Goal: Entertainment & Leisure: Consume media (video, audio)

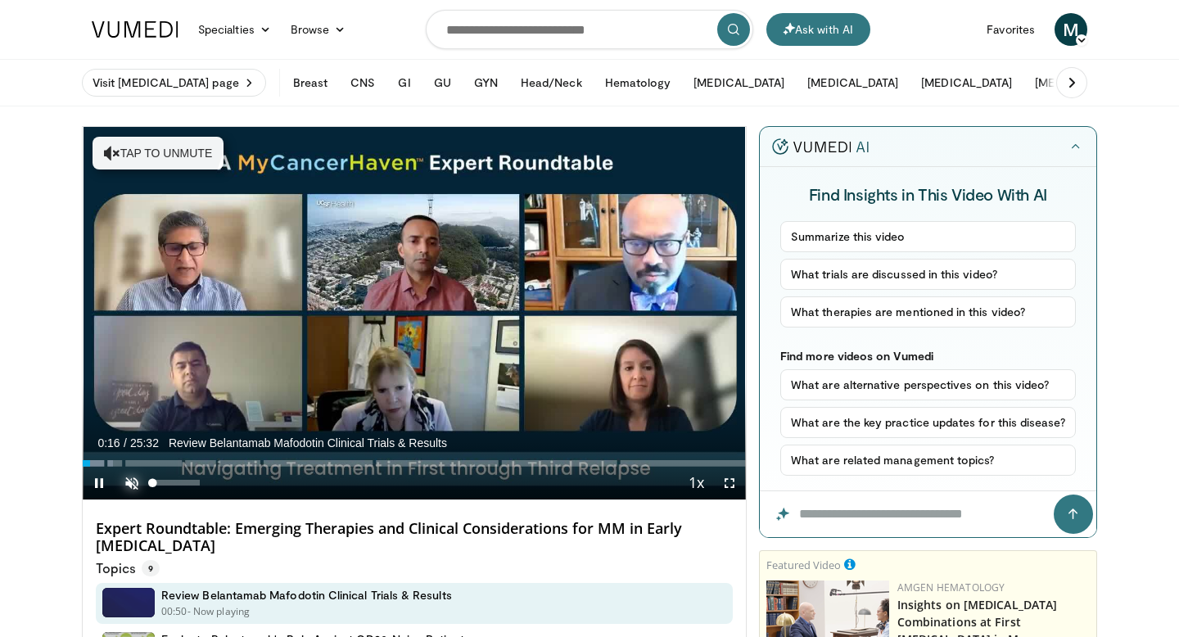
click at [131, 482] on span "Video Player" at bounding box center [131, 483] width 33 height 33
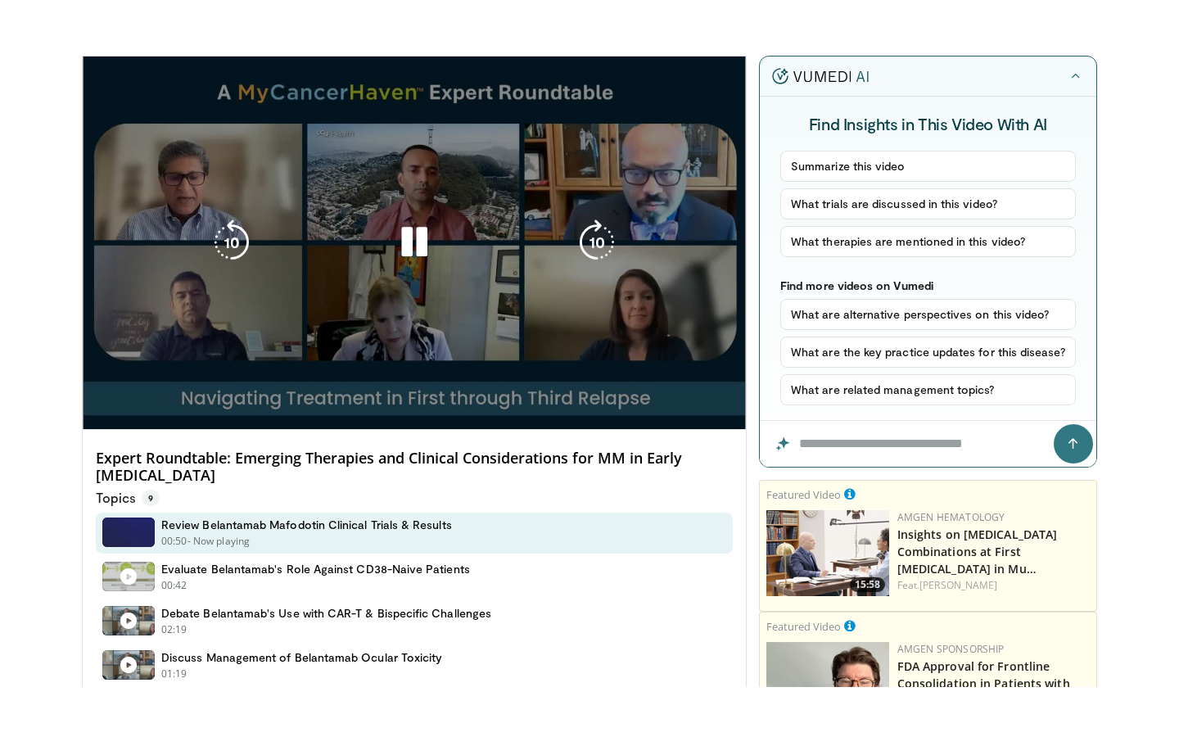
scroll to position [119, 0]
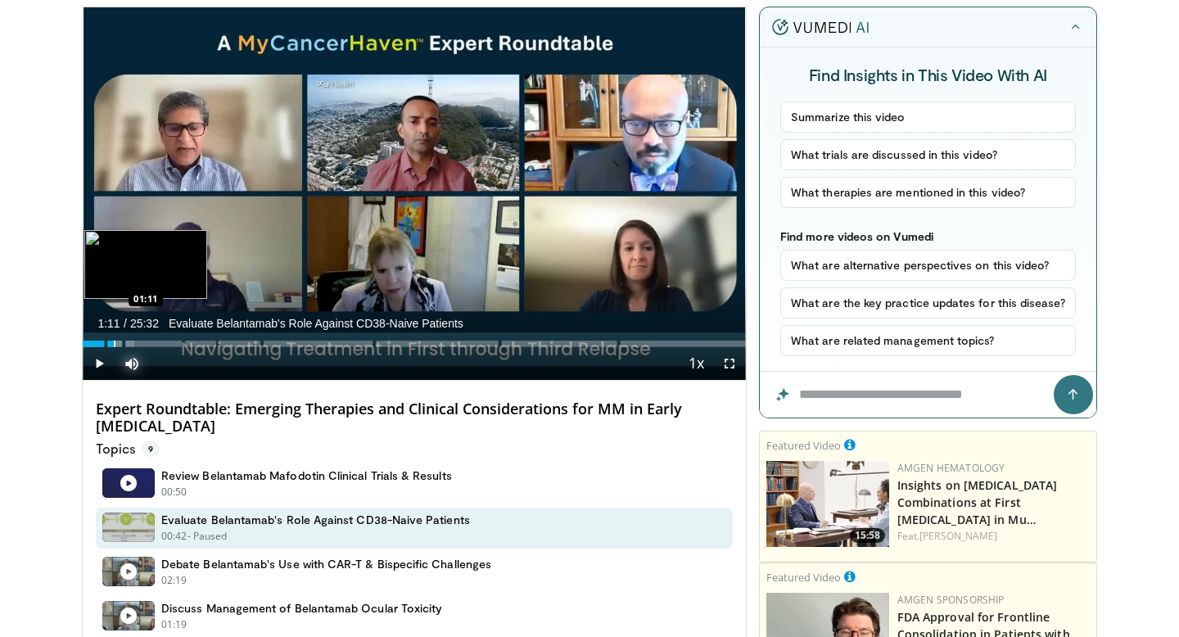
click at [114, 340] on div "Progress Bar" at bounding box center [115, 343] width 2 height 7
click at [122, 341] on div "Progress Bar" at bounding box center [123, 343] width 2 height 7
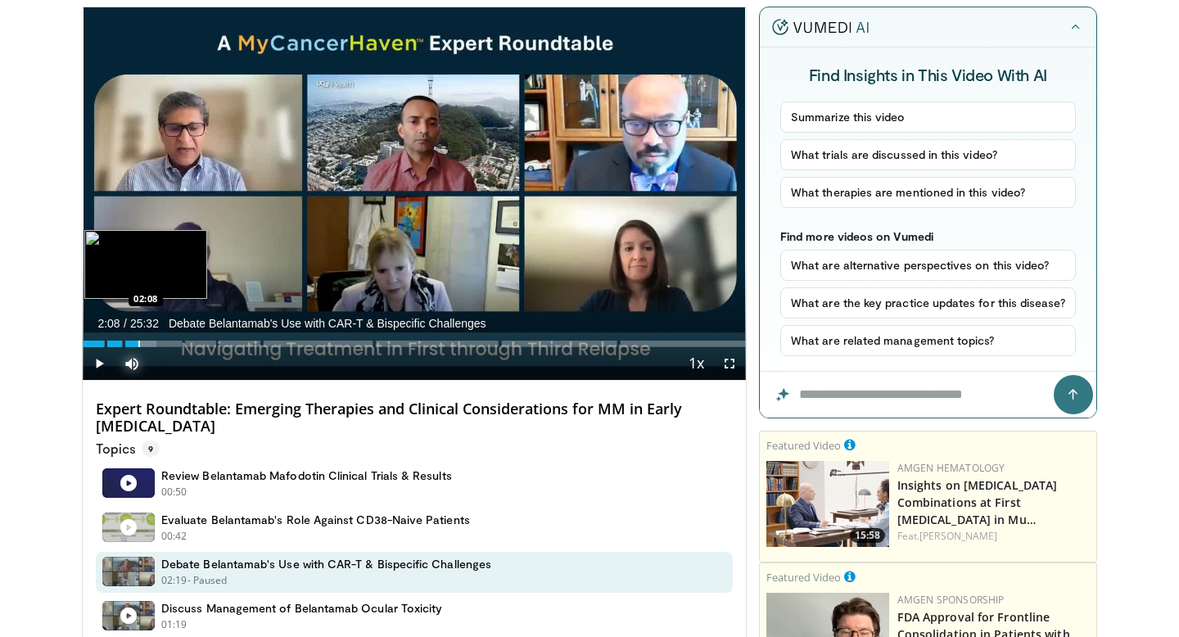
click at [138, 342] on div "Progress Bar" at bounding box center [139, 343] width 2 height 7
click at [149, 343] on div "Progress Bar" at bounding box center [150, 343] width 2 height 7
click at [162, 344] on div "Progress Bar" at bounding box center [163, 343] width 2 height 7
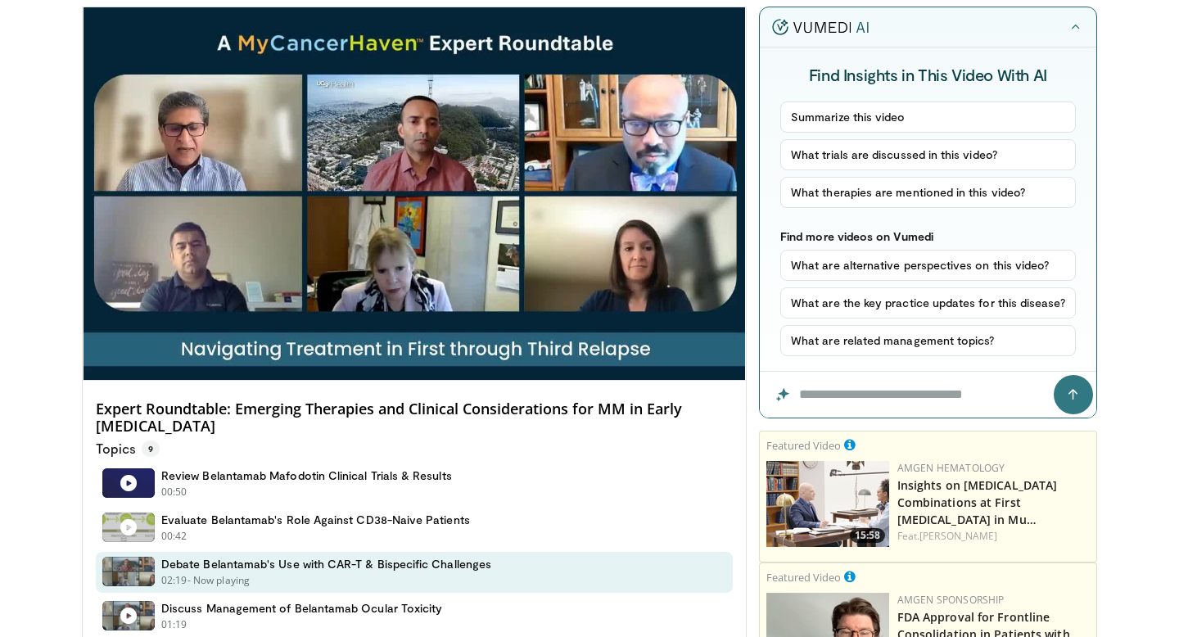
click at [182, 340] on div "10 seconds Tap to unmute" at bounding box center [414, 193] width 663 height 372
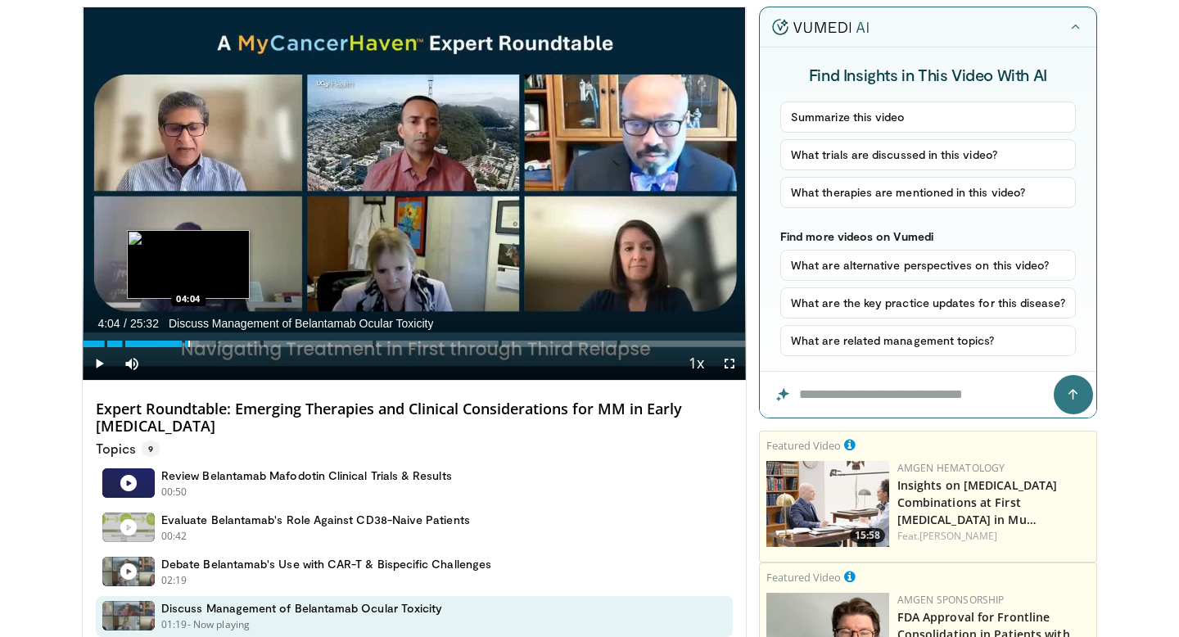
click at [188, 342] on div "Progress Bar" at bounding box center [189, 343] width 2 height 7
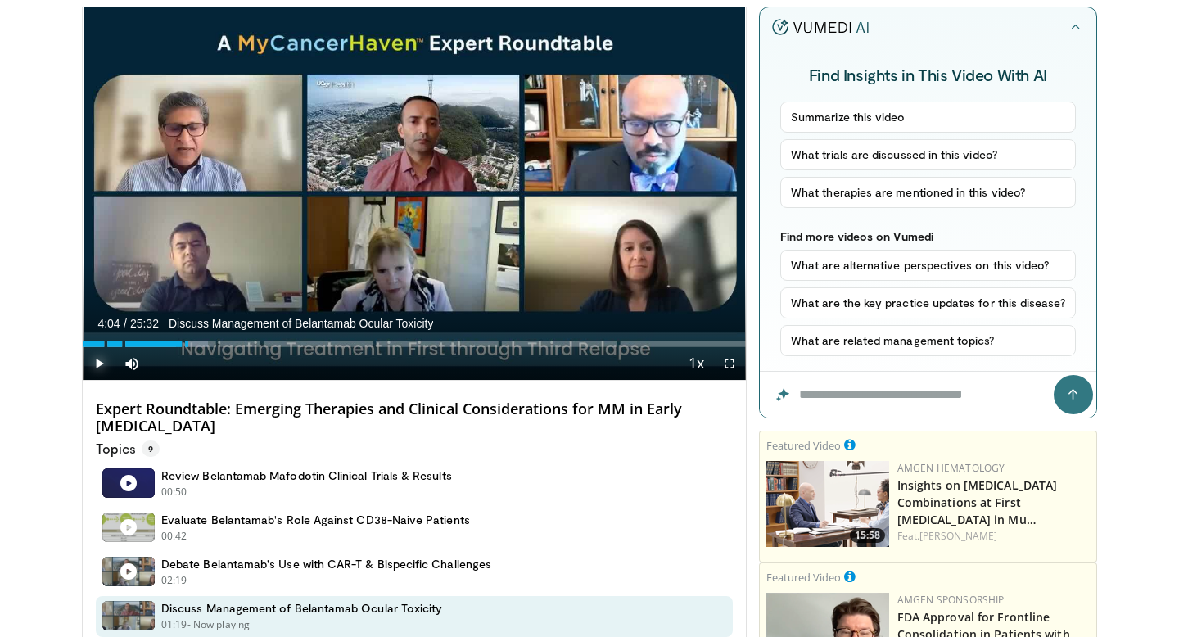
click at [100, 357] on span "Video Player" at bounding box center [99, 363] width 33 height 33
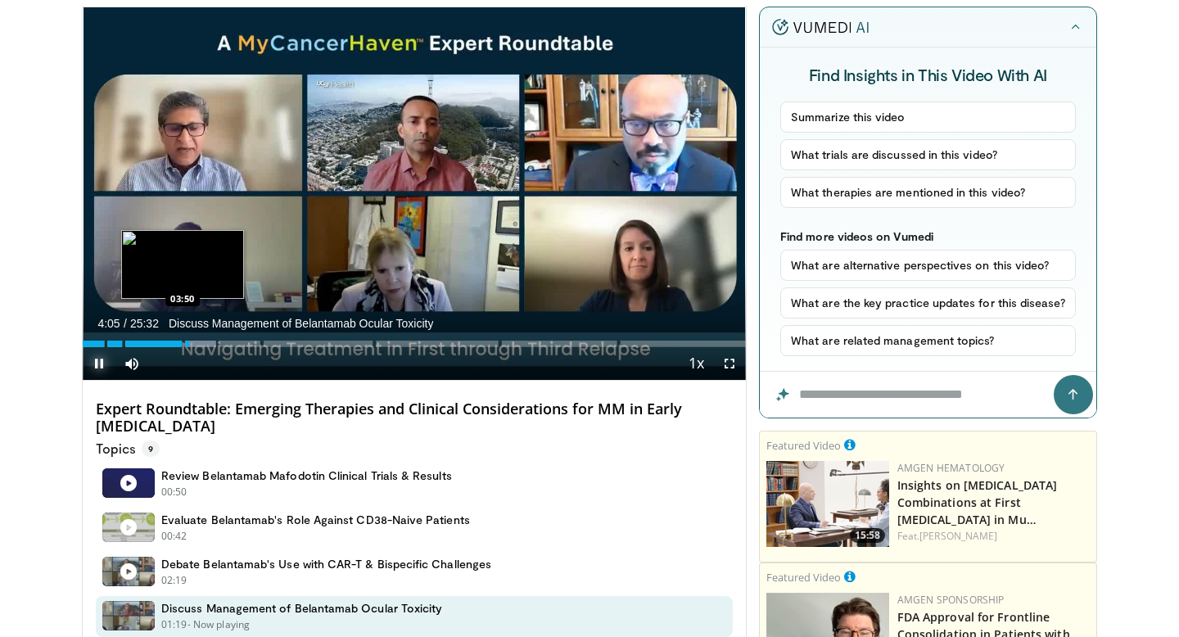
click at [183, 345] on div "Loaded : 20.19% 04:05 03:50" at bounding box center [414, 339] width 663 height 16
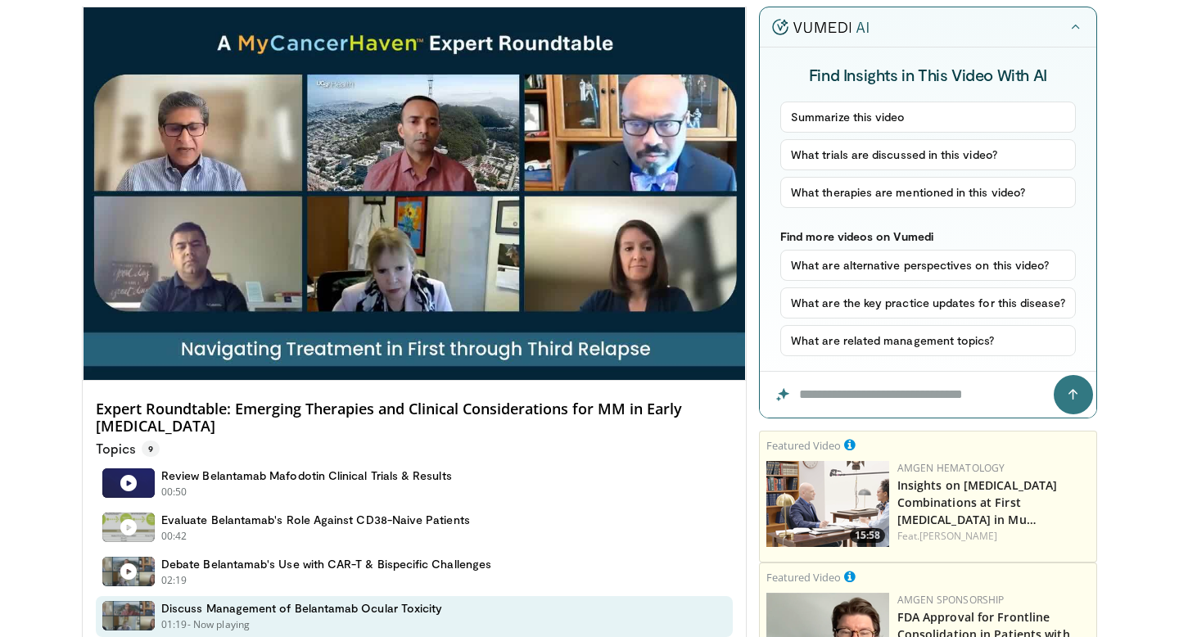
click at [179, 347] on video-js "**********" at bounding box center [414, 193] width 663 height 373
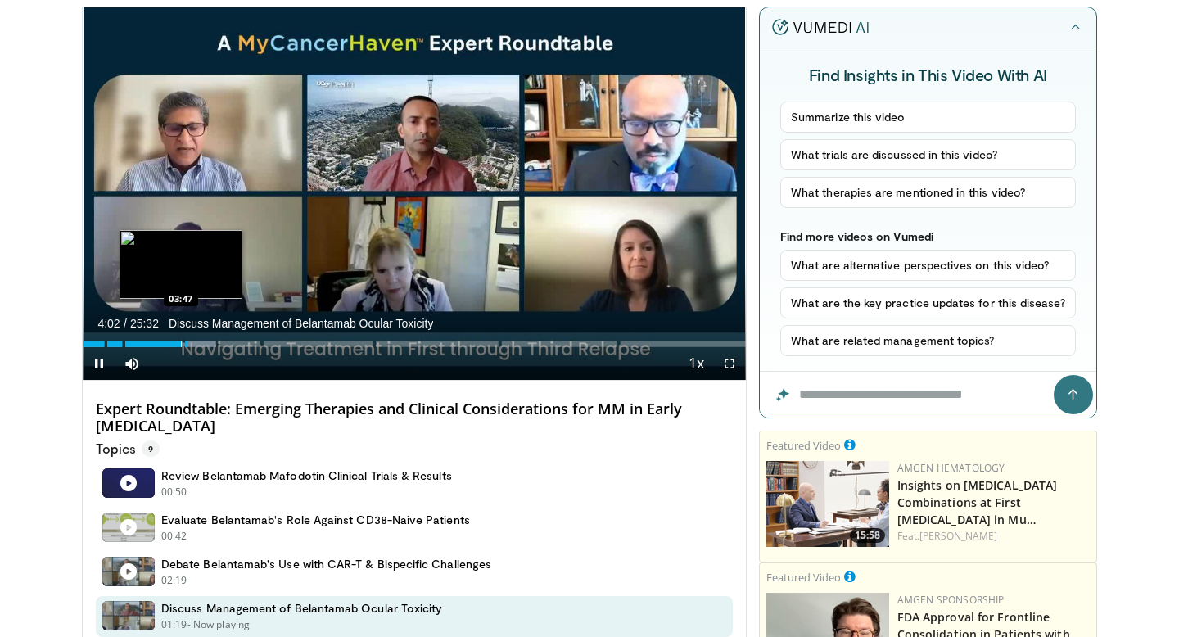
click at [180, 344] on div "Loaded : 20.19% 04:02" at bounding box center [414, 343] width 663 height 7
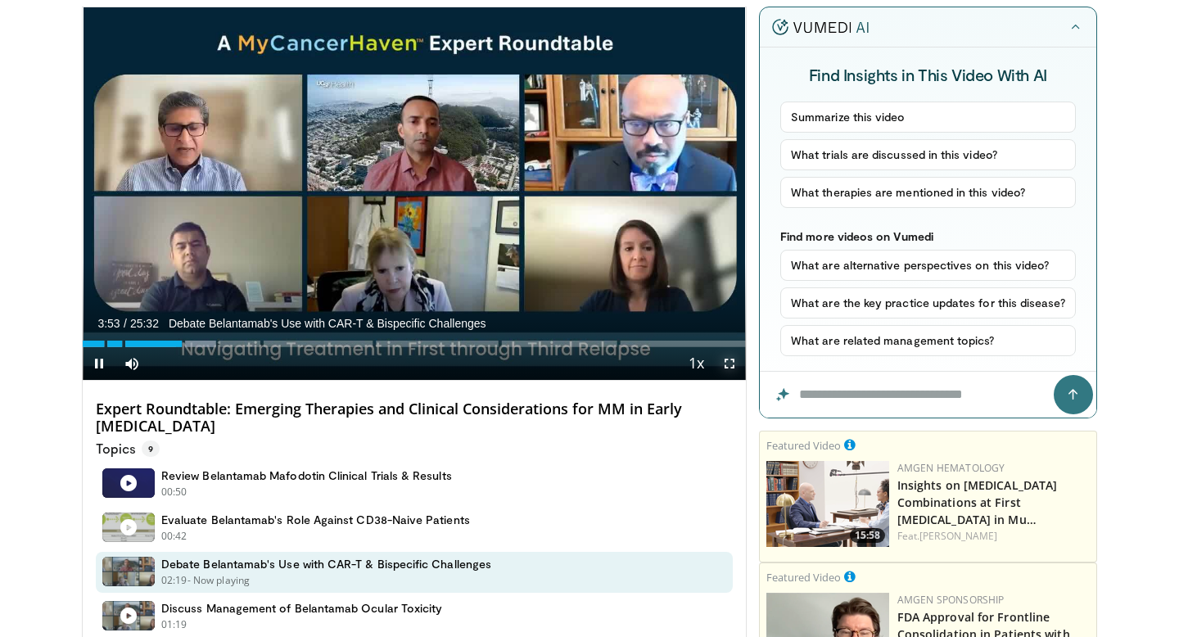
click at [726, 366] on span "Video Player" at bounding box center [729, 363] width 33 height 33
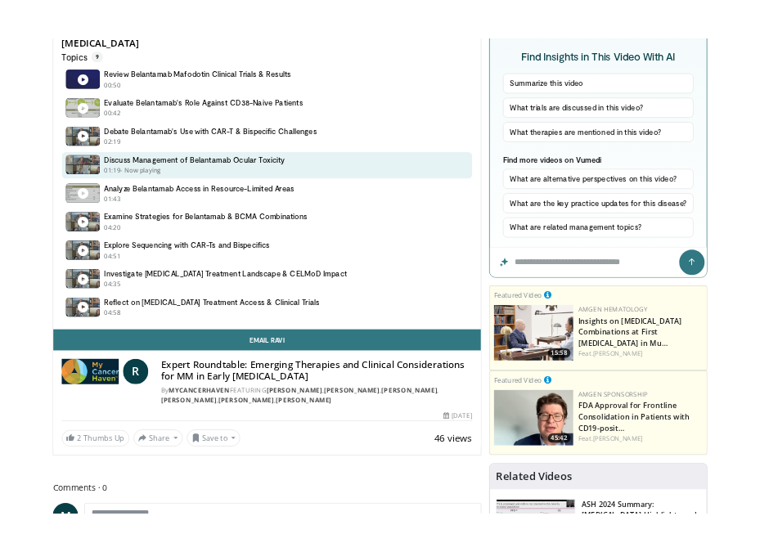
scroll to position [67, 0]
